Goal: Task Accomplishment & Management: Complete application form

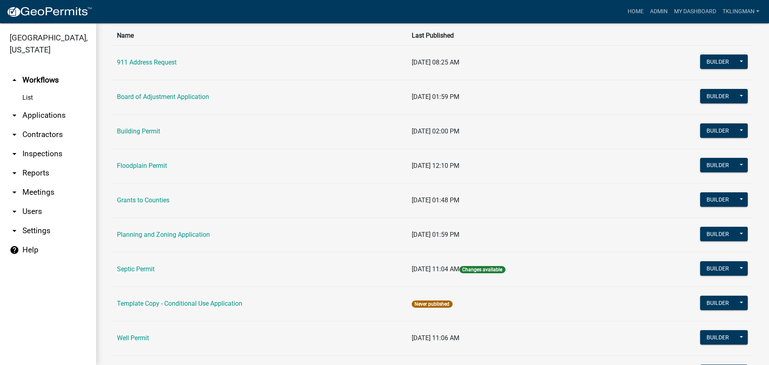
scroll to position [80, 0]
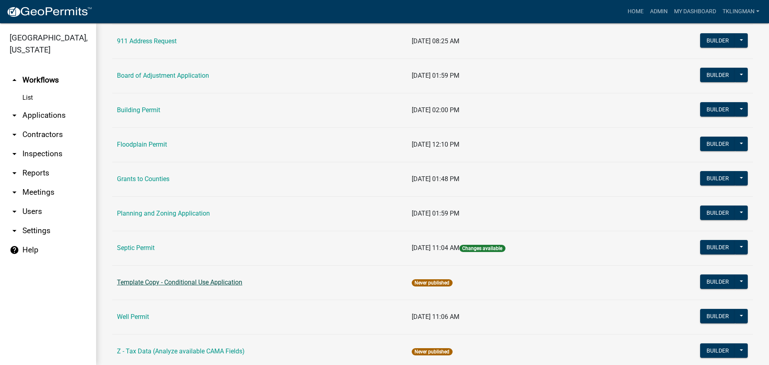
click at [217, 280] on link "Template Copy - Conditional Use Application" at bounding box center [179, 282] width 125 height 8
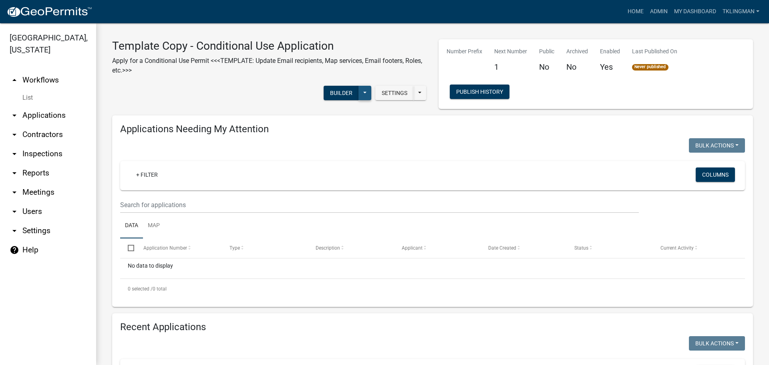
click at [364, 93] on button at bounding box center [364, 93] width 13 height 14
click at [301, 100] on div "Settings Start Application URL Start Application URL With Parcel ID Builder Pub…" at bounding box center [269, 94] width 326 height 24
drag, startPoint x: 391, startPoint y: 97, endPoint x: 382, endPoint y: 149, distance: 53.2
click at [384, 147] on div "Template Copy - Conditional Use Application Apply for a Conditional Use Permit …" at bounding box center [432, 271] width 641 height 465
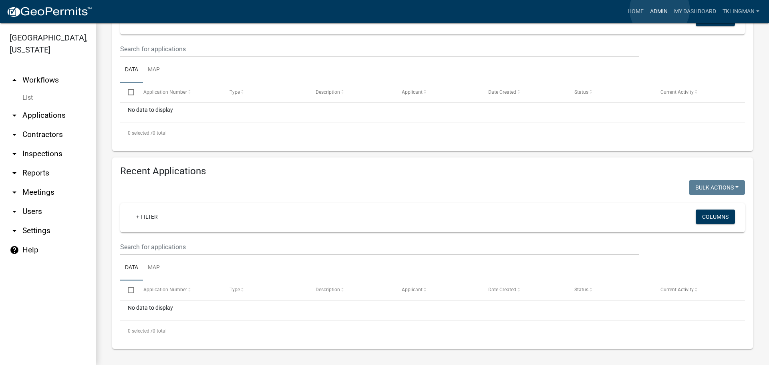
click at [659, 10] on link "Admin" at bounding box center [659, 11] width 24 height 15
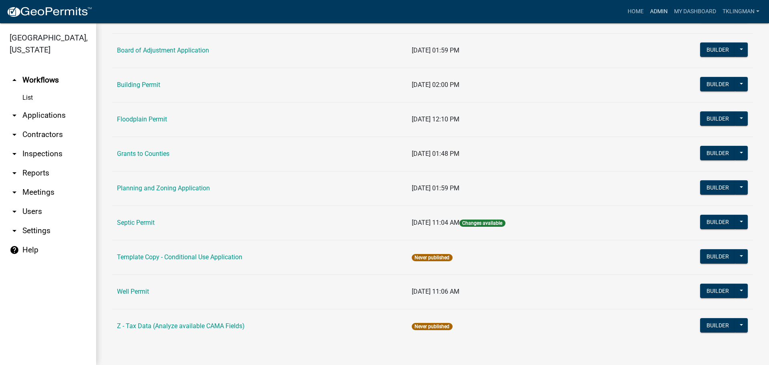
scroll to position [106, 0]
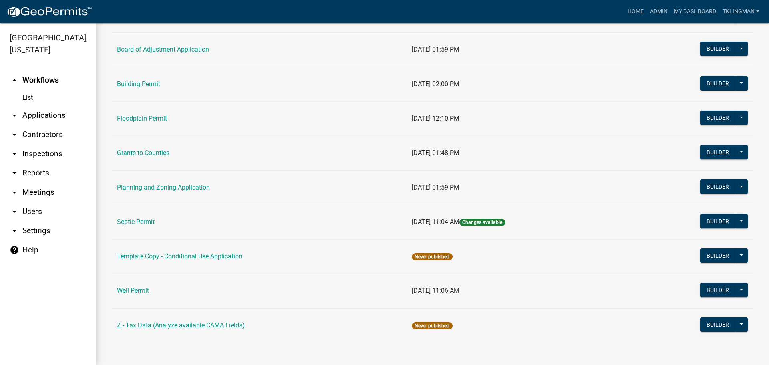
click at [155, 84] on link "Building Permit" at bounding box center [138, 84] width 43 height 8
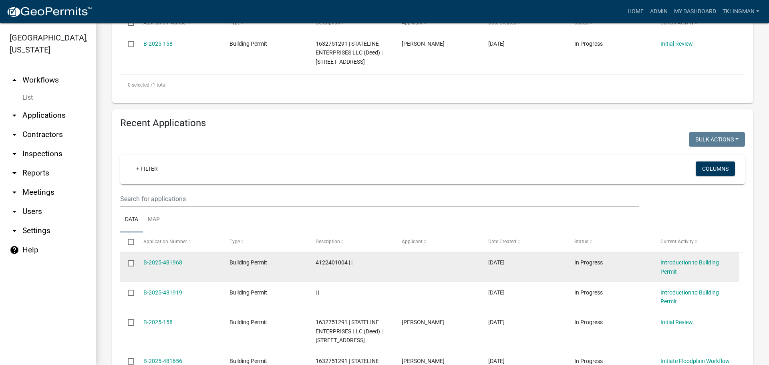
scroll to position [160, 0]
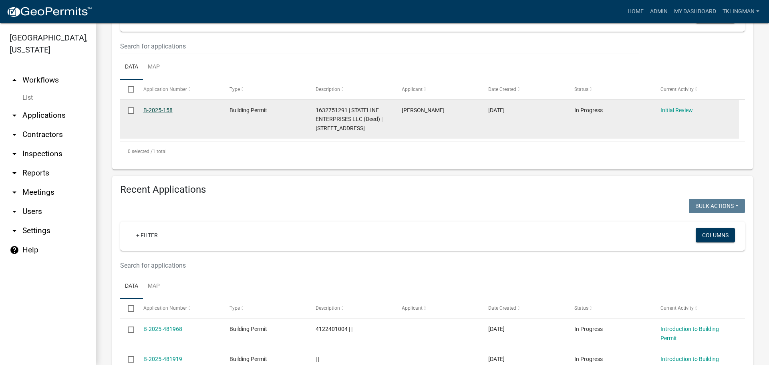
click at [163, 109] on link "B-2025-158" at bounding box center [157, 110] width 29 height 6
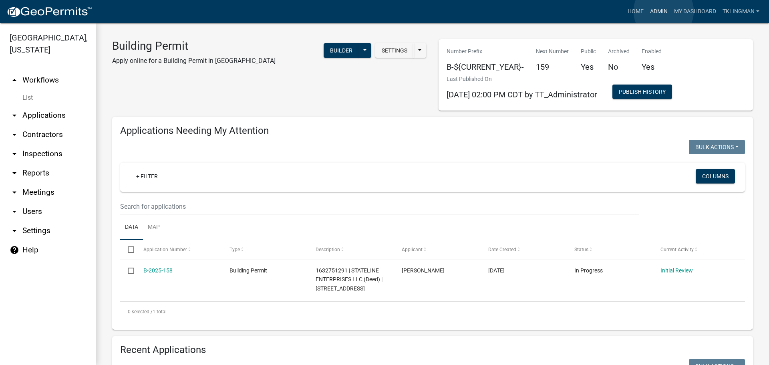
click at [663, 11] on link "Admin" at bounding box center [659, 11] width 24 height 15
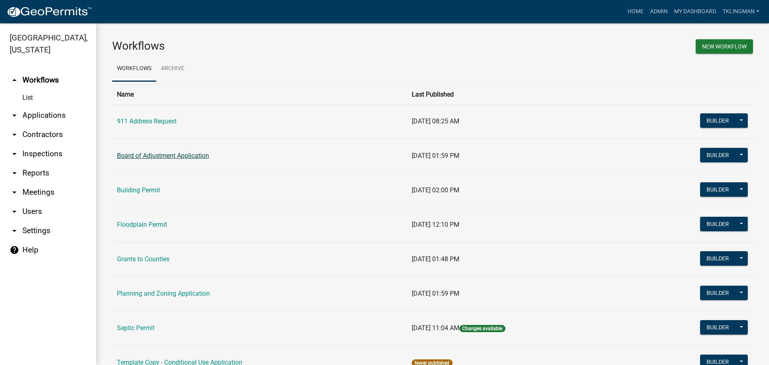
click at [165, 154] on link "Board of Adjustment Application" at bounding box center [163, 156] width 92 height 8
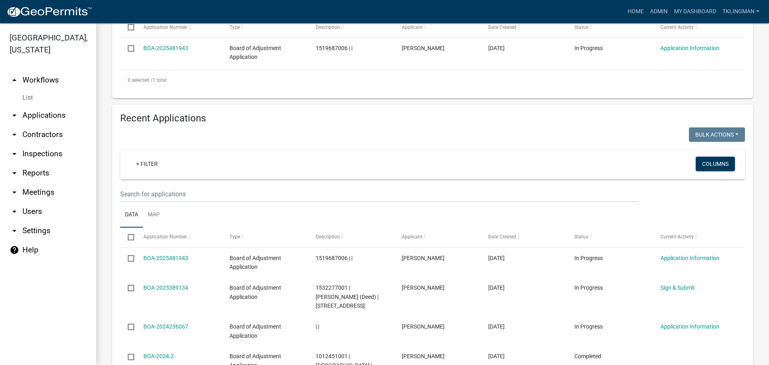
scroll to position [240, 0]
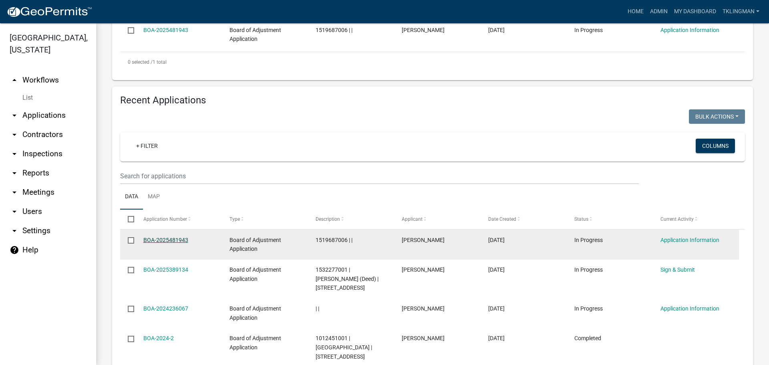
click at [186, 239] on link "BOA-2025481943" at bounding box center [165, 240] width 45 height 6
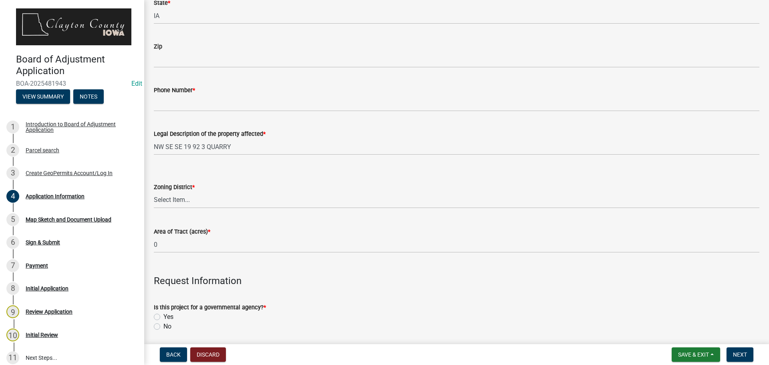
scroll to position [360, 0]
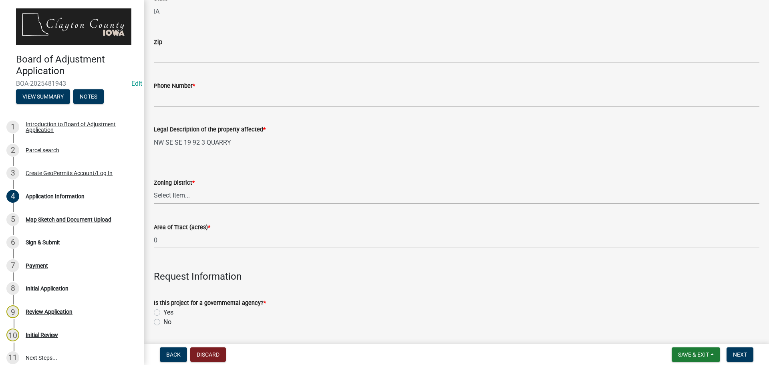
click at [174, 199] on select "Select Item... A-1 Agriculture R-1 Single Family Residential R-2 Multi-Family R…" at bounding box center [456, 195] width 605 height 16
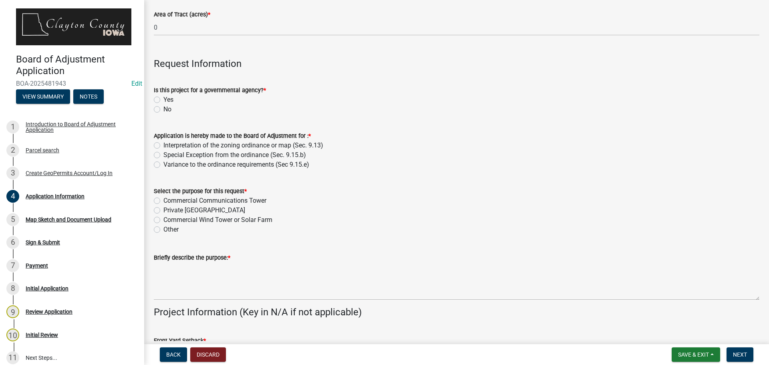
scroll to position [561, 0]
